Goal: Task Accomplishment & Management: Manage account settings

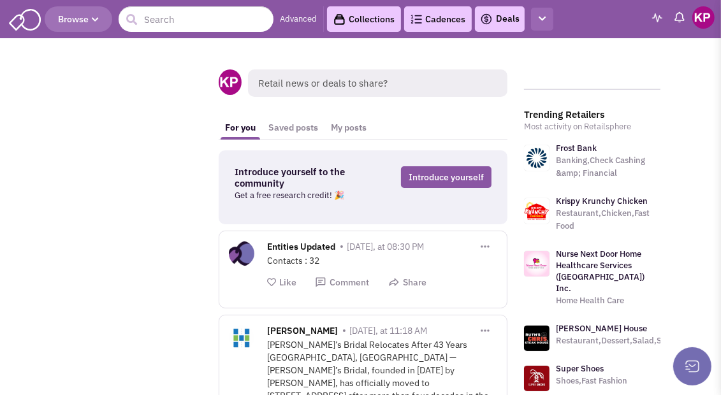
click at [544, 20] on icon "button" at bounding box center [541, 19] width 7 height 8
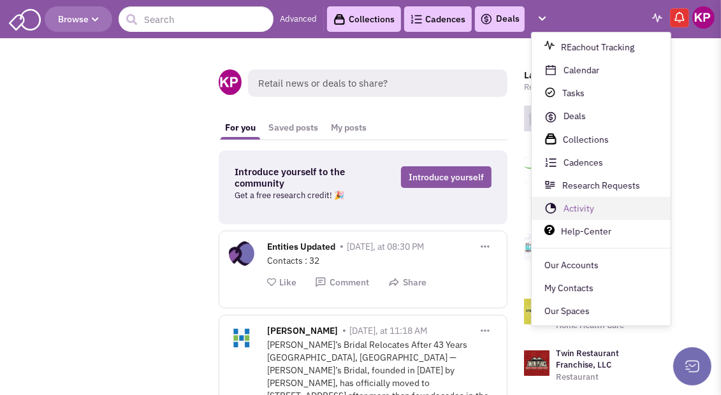
click at [578, 214] on link "Activity" at bounding box center [600, 209] width 139 height 23
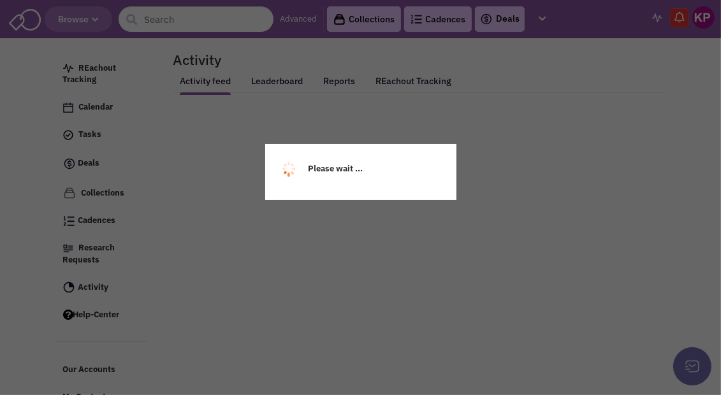
select select
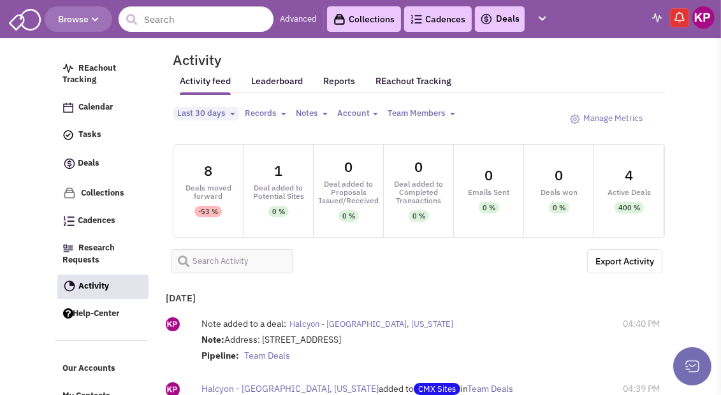
select select
click at [501, 15] on link "Deals" at bounding box center [500, 18] width 40 height 15
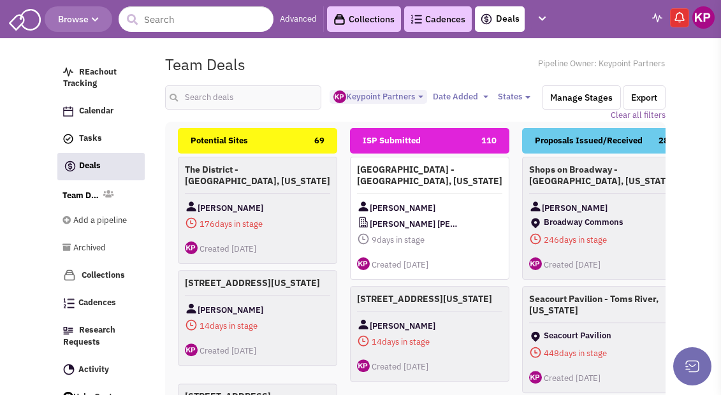
select select "1896"
select select
click at [266, 93] on input "text" at bounding box center [242, 97] width 155 height 24
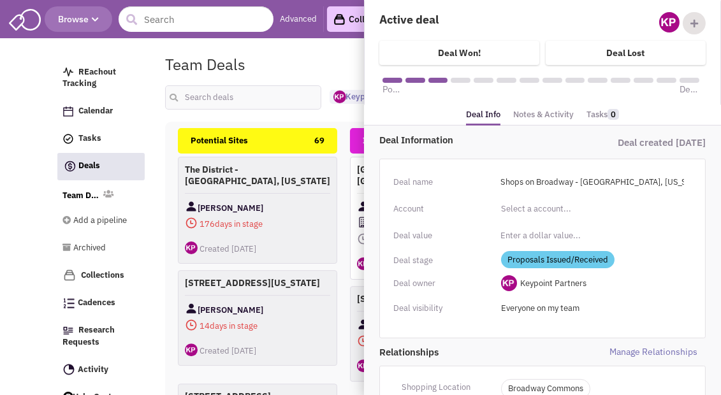
click at [534, 113] on link "Notes & Activity" at bounding box center [543, 115] width 61 height 18
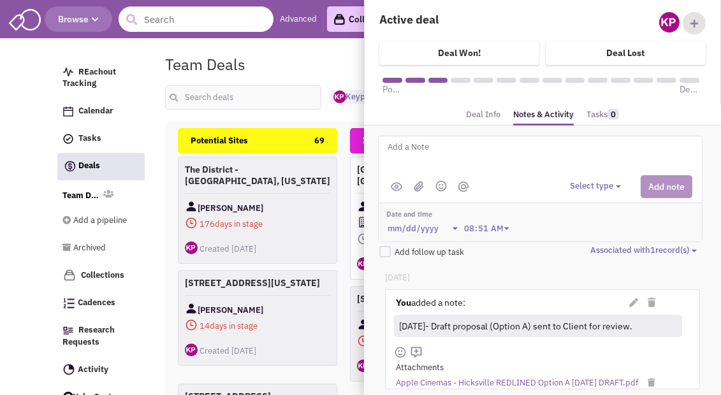
scroll to position [64, 0]
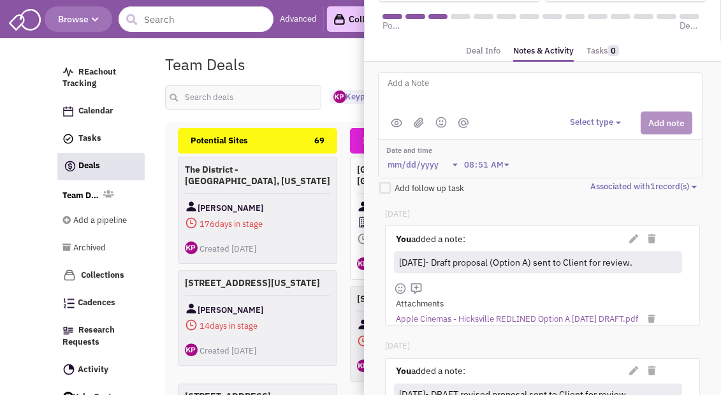
click at [483, 96] on textarea at bounding box center [543, 93] width 315 height 35
type textarea "8/19/25- Proposal issued."
click at [581, 122] on button "Select type" at bounding box center [597, 123] width 55 height 12
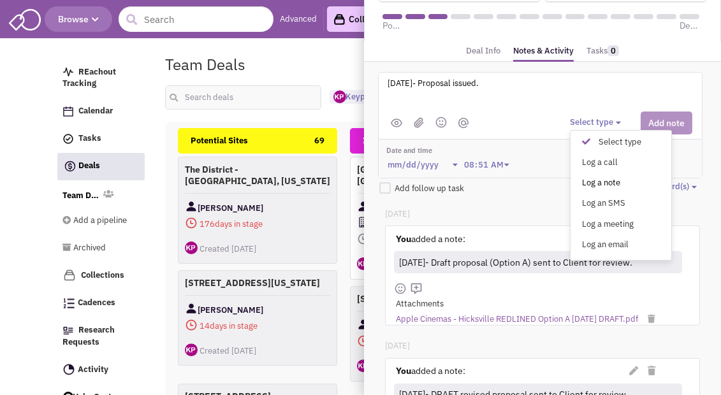
click at [594, 179] on div "Log a note" at bounding box center [588, 183] width 31 height 12
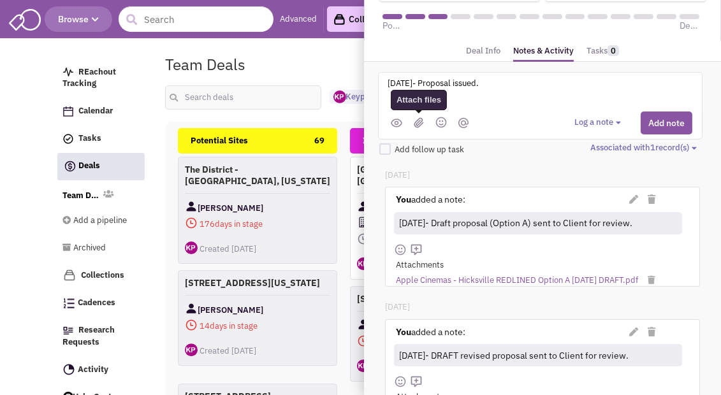
click at [422, 119] on img at bounding box center [419, 122] width 10 height 11
